Goal: Navigation & Orientation: Find specific page/section

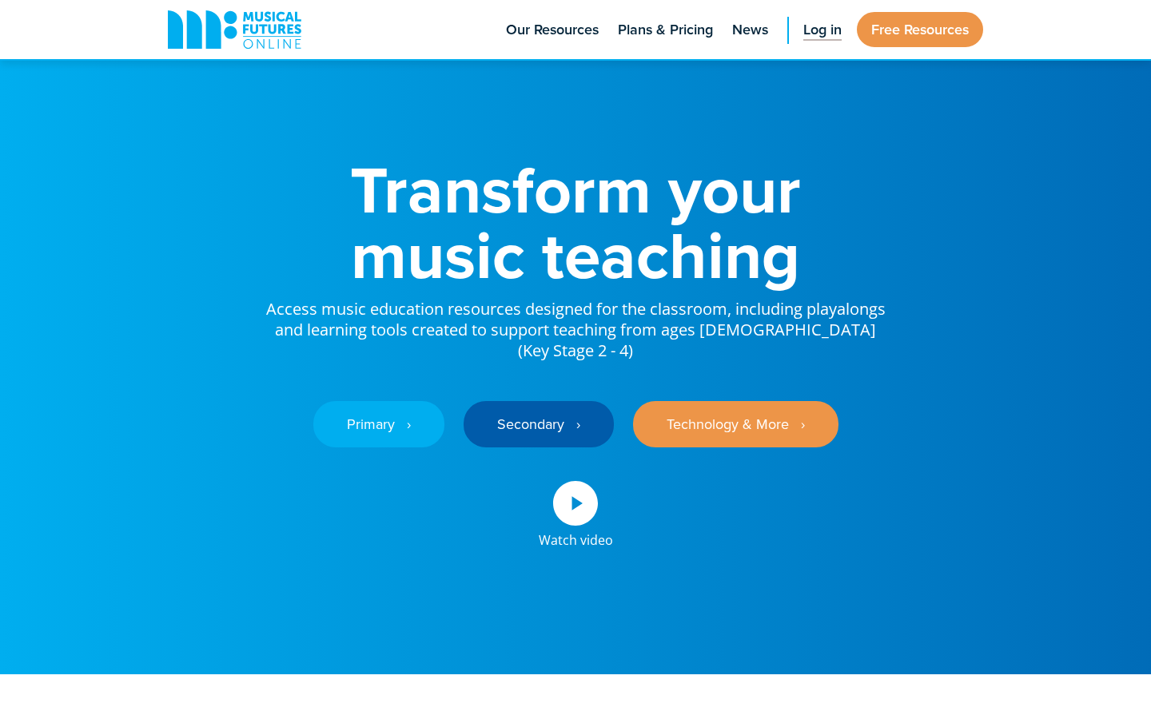
click at [824, 33] on span "Log in" at bounding box center [822, 30] width 38 height 22
click at [822, 29] on span "Log in" at bounding box center [822, 30] width 38 height 22
click at [382, 411] on link "Primary ‎‏‏‎ ‎ ›" at bounding box center [378, 424] width 131 height 46
click at [816, 28] on span "Log in" at bounding box center [822, 30] width 38 height 22
